Goal: Information Seeking & Learning: Learn about a topic

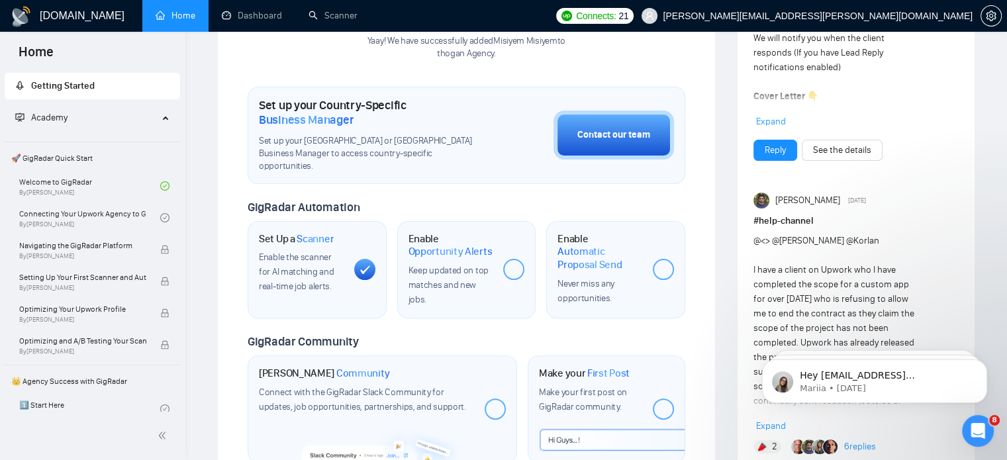
scroll to position [336, 0]
click at [266, 17] on link "Dashboard" at bounding box center [252, 15] width 60 height 11
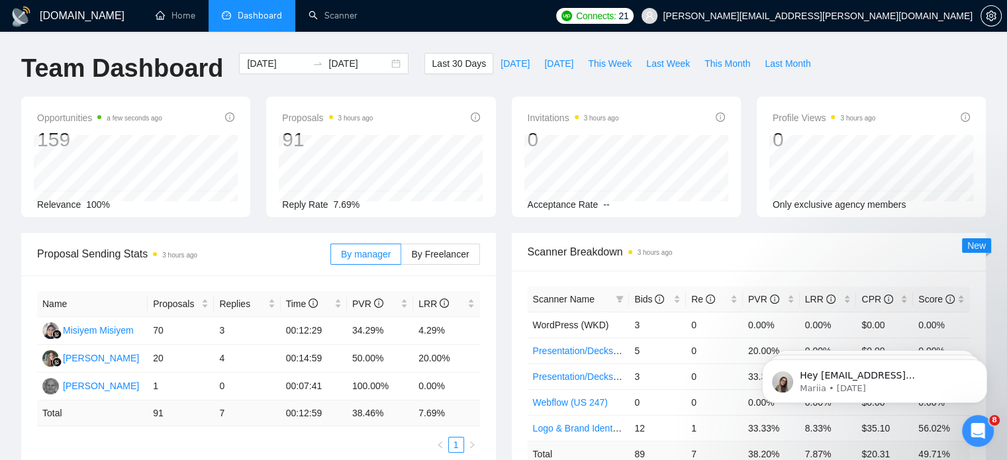
click at [481, 104] on div "Proposals 3 hours ago 91 Reply Rate 7.69%" at bounding box center [380, 157] width 229 height 121
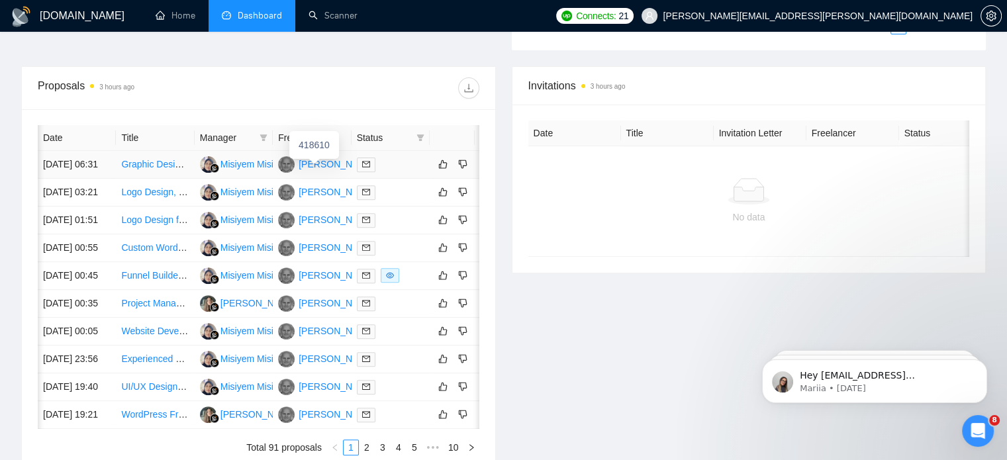
scroll to position [0, 21]
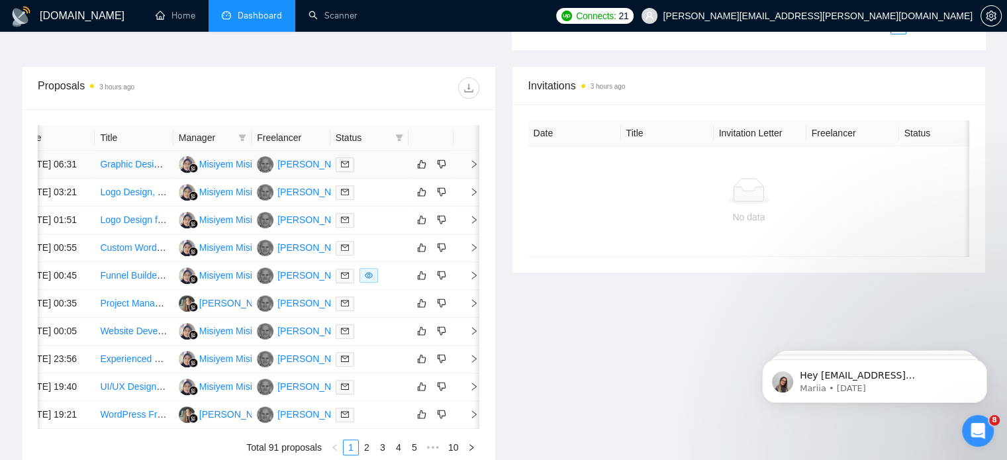
click at [473, 169] on icon "right" at bounding box center [474, 164] width 9 height 9
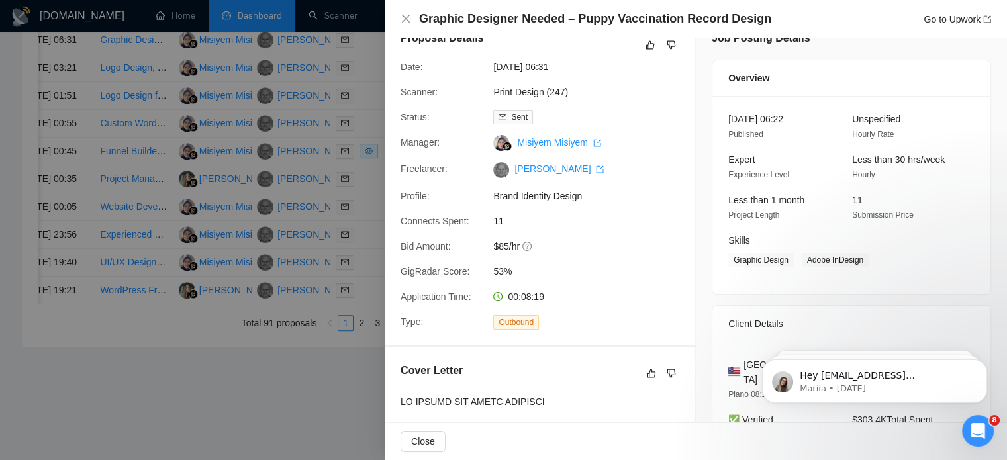
scroll to position [0, 0]
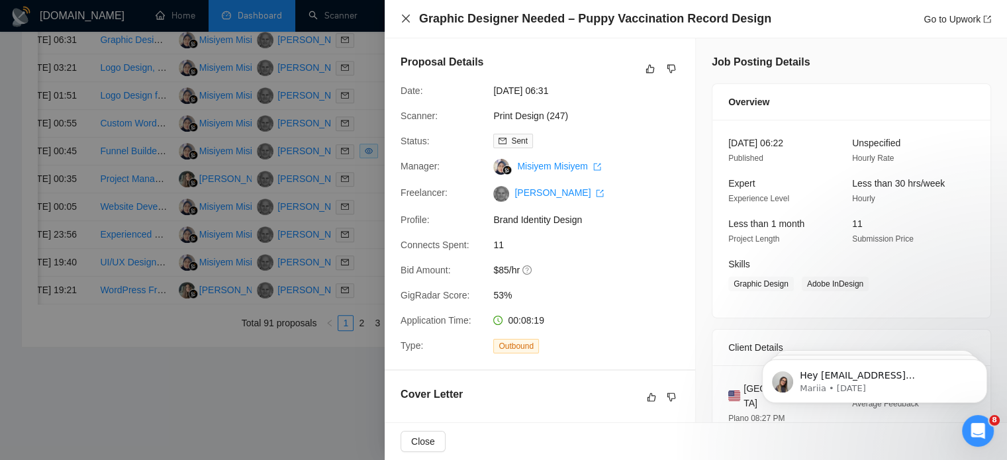
click at [409, 19] on icon "close" at bounding box center [406, 18] width 11 height 11
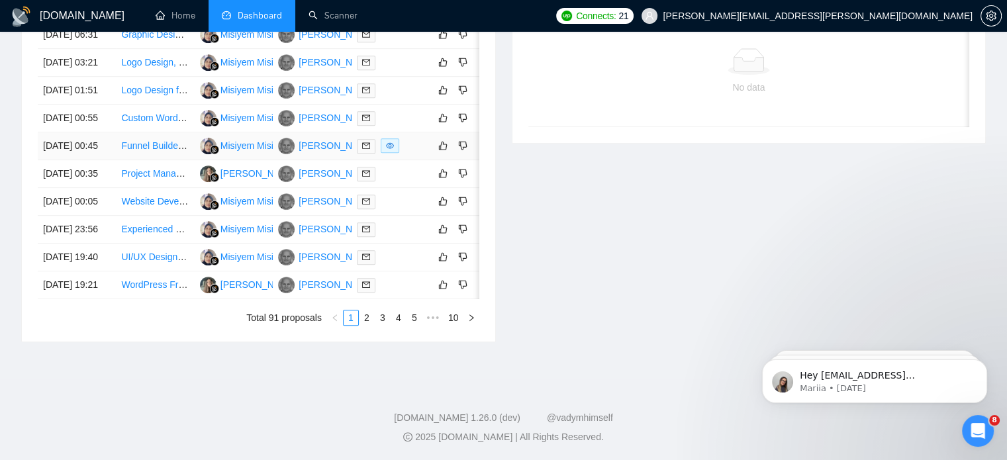
scroll to position [0, 21]
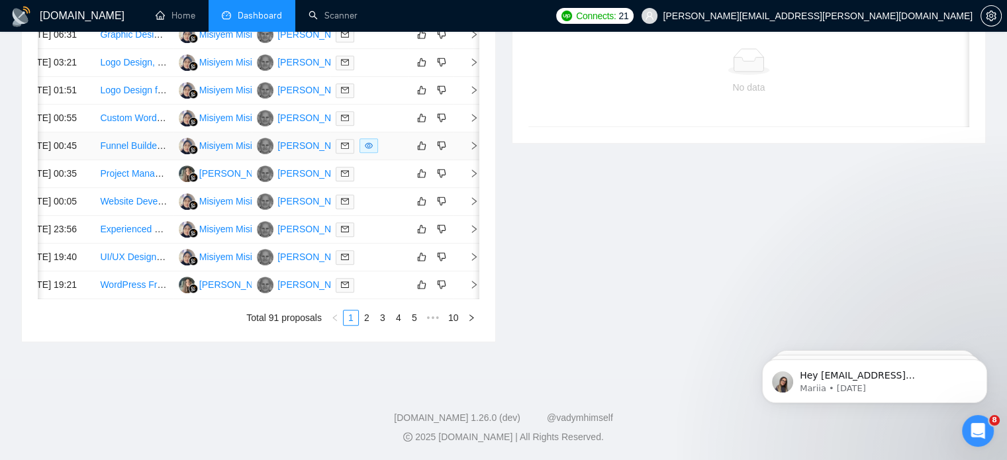
click at [471, 150] on icon "right" at bounding box center [474, 145] width 9 height 9
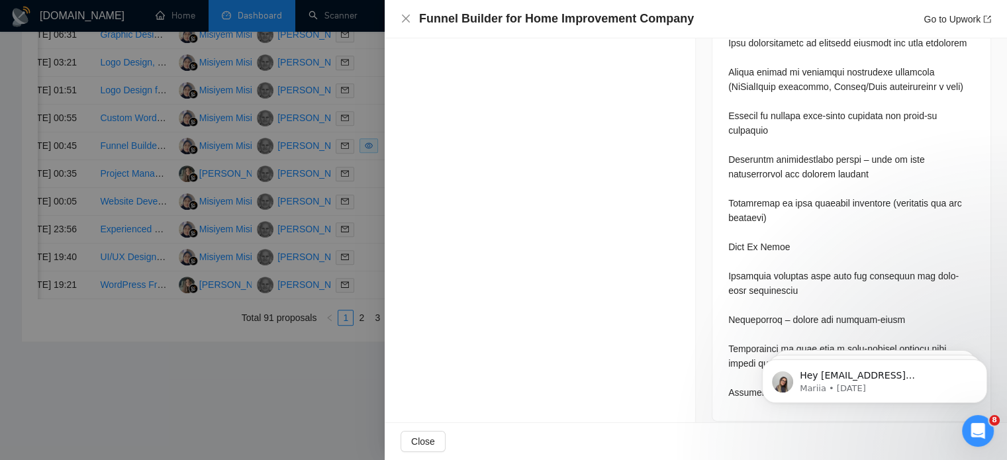
scroll to position [722, 0]
click at [404, 23] on icon "close" at bounding box center [406, 18] width 11 height 11
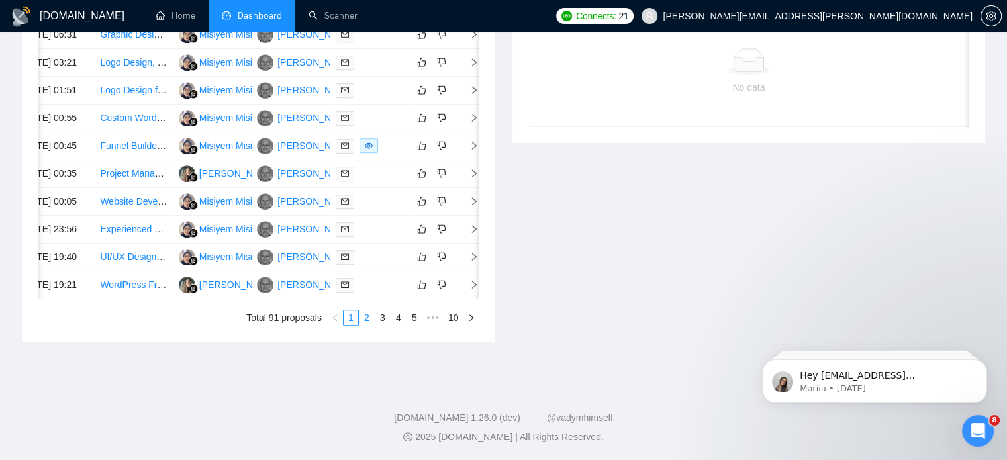
click at [371, 320] on link "2" at bounding box center [367, 318] width 15 height 15
click at [471, 197] on icon "right" at bounding box center [474, 201] width 9 height 9
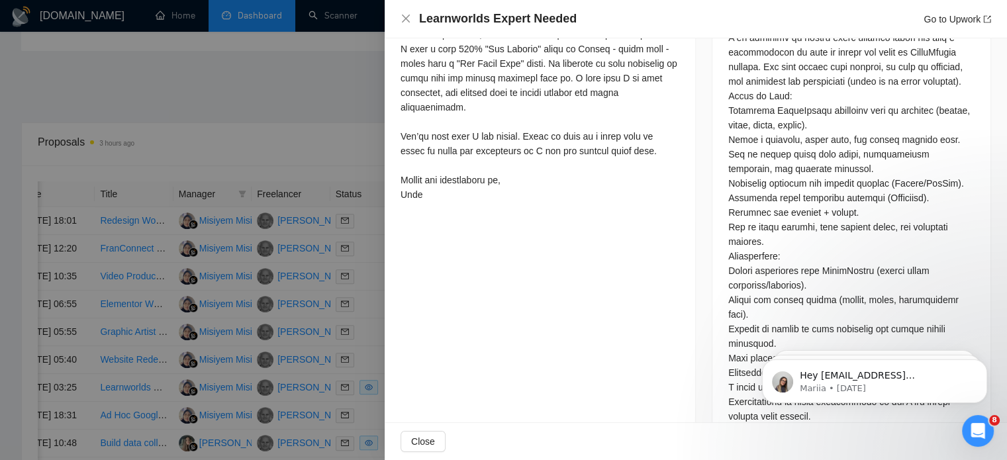
scroll to position [766, 0]
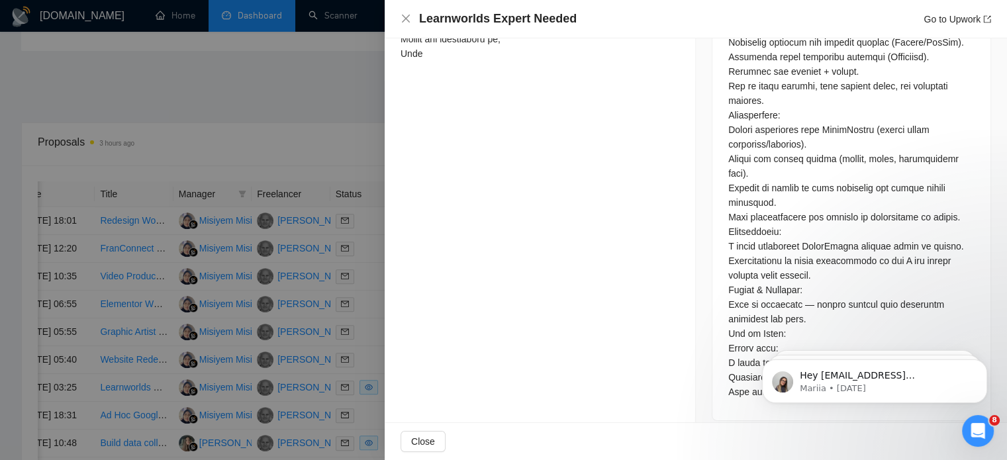
click at [398, 20] on div "Learnworlds Expert Needed Go to Upwork" at bounding box center [696, 19] width 622 height 38
click at [409, 13] on icon "close" at bounding box center [406, 18] width 11 height 11
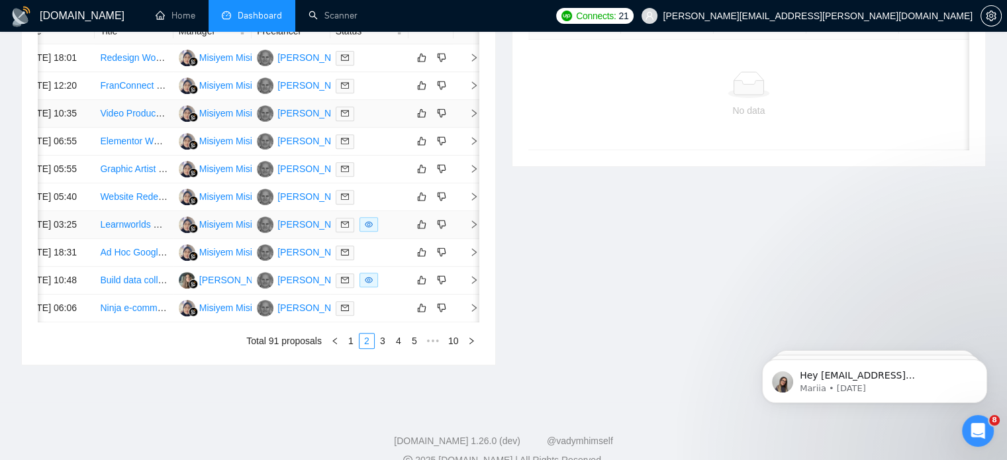
scroll to position [638, 0]
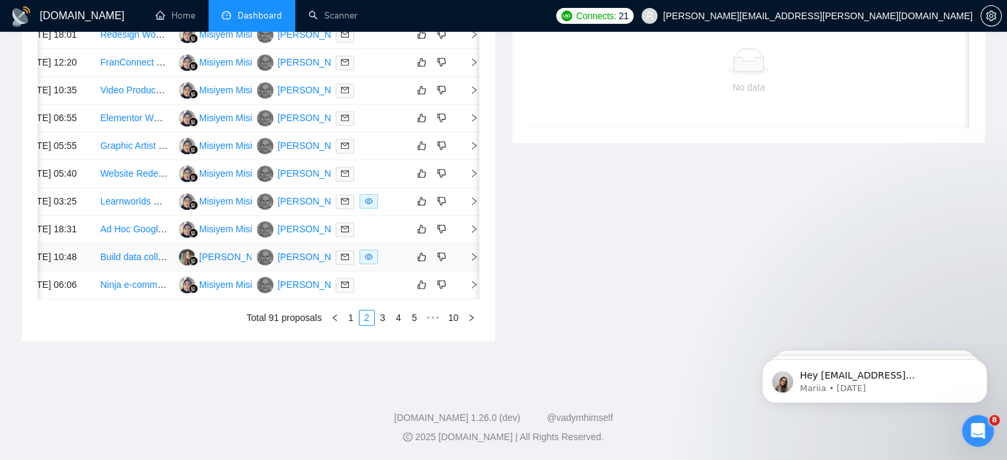
click at [471, 262] on icon "right" at bounding box center [474, 256] width 9 height 9
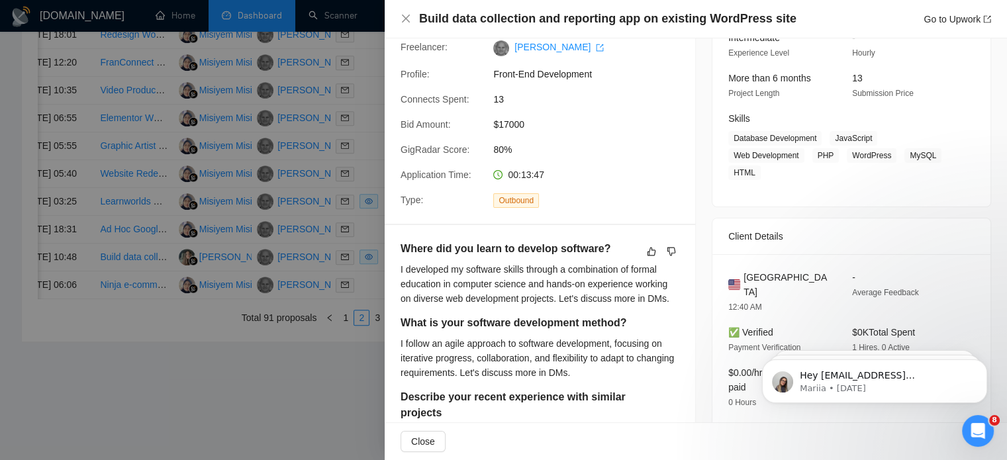
scroll to position [0, 0]
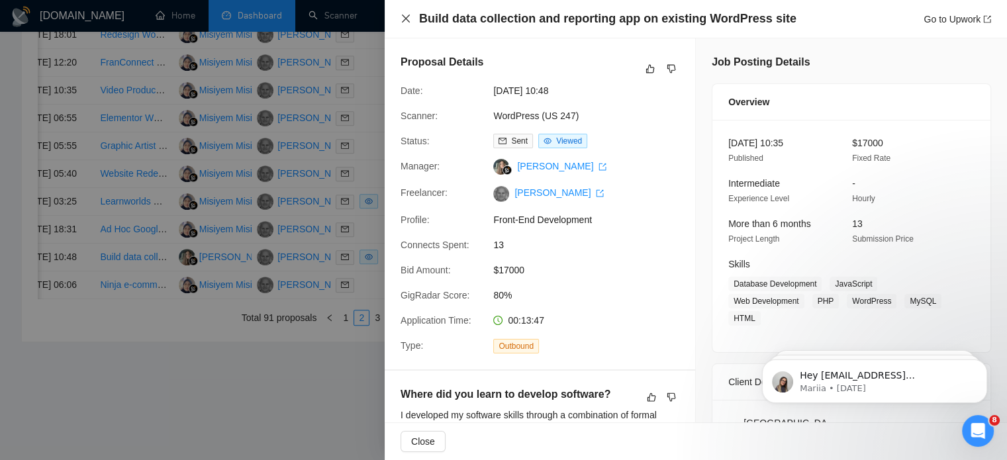
click at [407, 23] on icon "close" at bounding box center [406, 18] width 11 height 11
